Goal: Complete application form

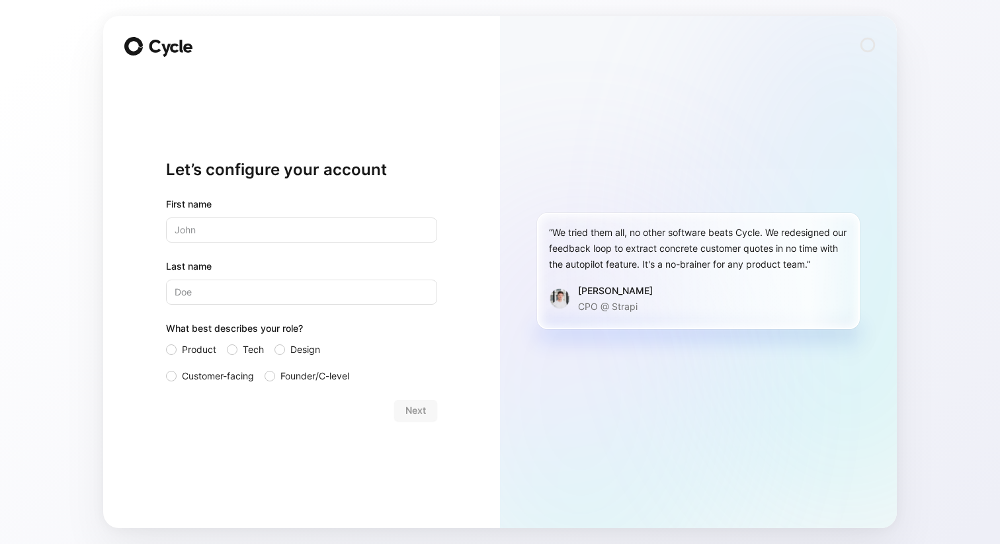
click at [241, 229] on input "text" at bounding box center [301, 230] width 271 height 25
type input "[EMAIL_ADDRESS]"
click at [297, 294] on input "Last name" at bounding box center [301, 292] width 271 height 25
type input "100Roolz!"
click at [169, 378] on div at bounding box center [171, 376] width 11 height 11
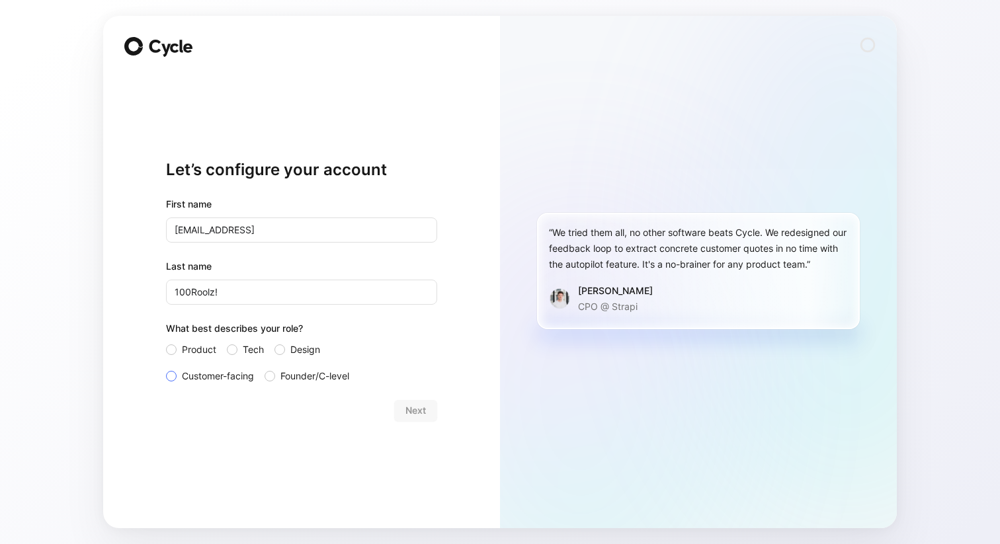
click at [166, 368] on input "Customer-facing" at bounding box center [166, 368] width 0 height 0
click at [416, 414] on span "Next" at bounding box center [415, 411] width 20 height 16
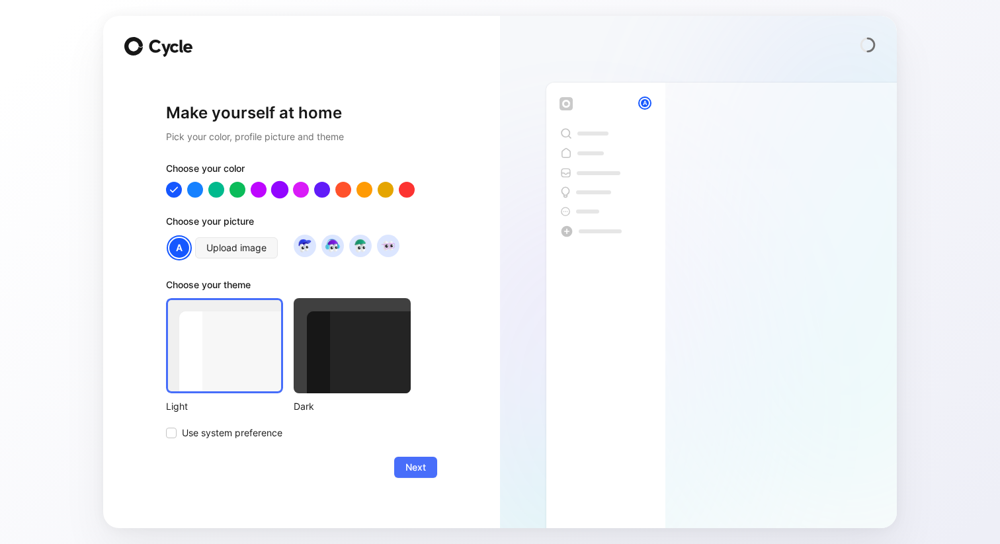
click at [282, 190] on div at bounding box center [279, 189] width 17 height 17
click at [257, 190] on div at bounding box center [258, 189] width 17 height 17
click at [412, 475] on span "Next" at bounding box center [415, 468] width 20 height 16
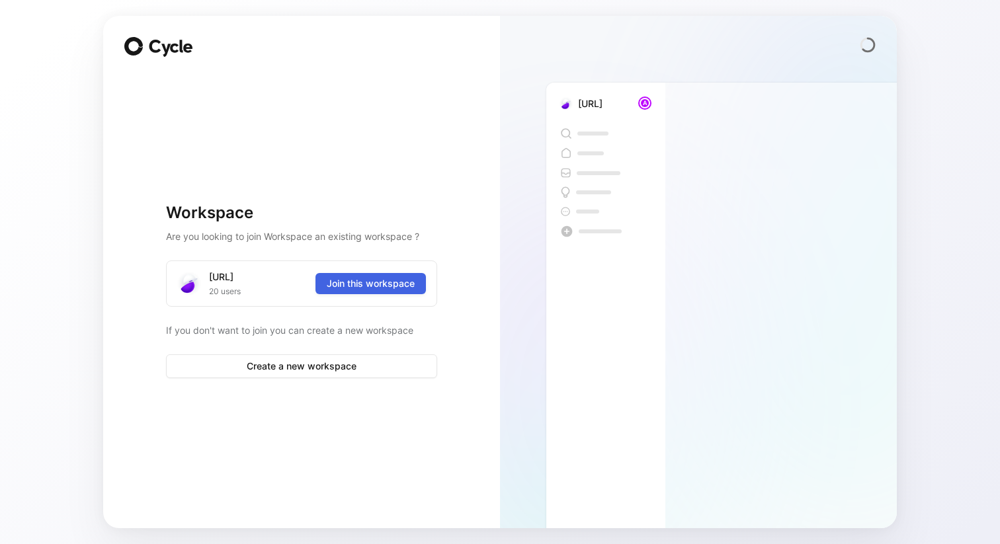
click at [382, 287] on span "Join this workspace" at bounding box center [371, 284] width 88 height 16
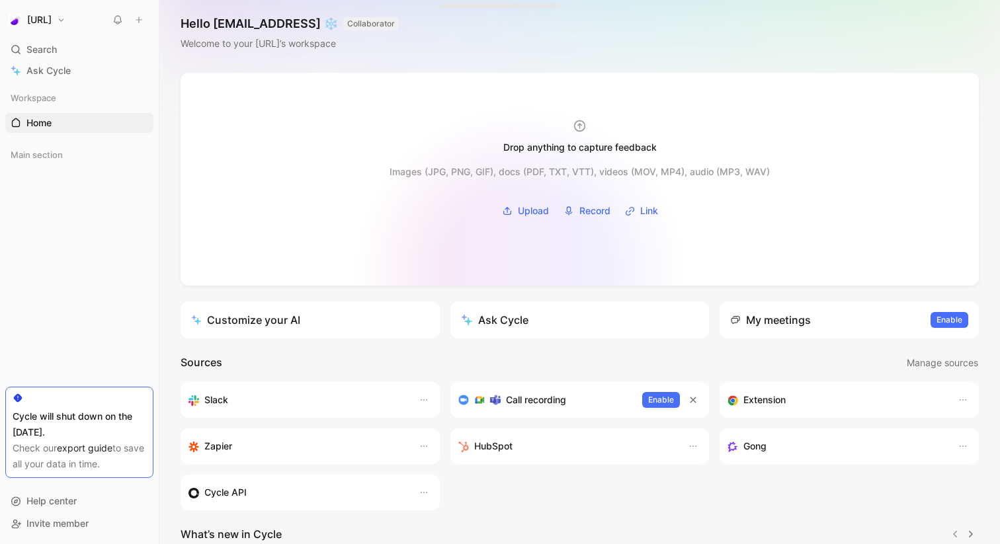
scroll to position [198, 0]
